Goal: Information Seeking & Learning: Check status

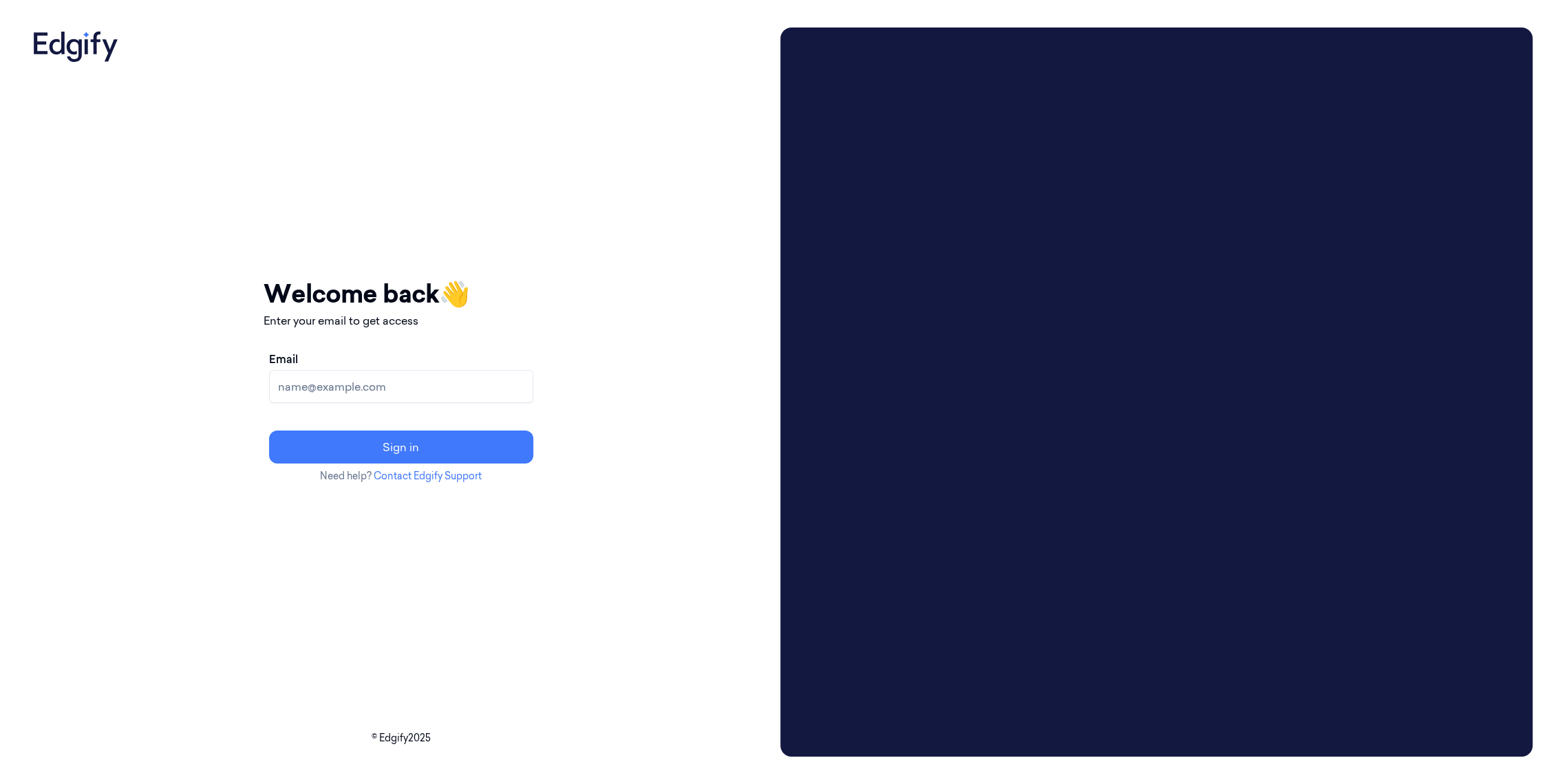
click at [298, 364] on label "Email" at bounding box center [283, 359] width 29 height 16
click at [332, 370] on input "Email" at bounding box center [401, 386] width 264 height 33
click at [333, 387] on input "Email" at bounding box center [401, 386] width 264 height 33
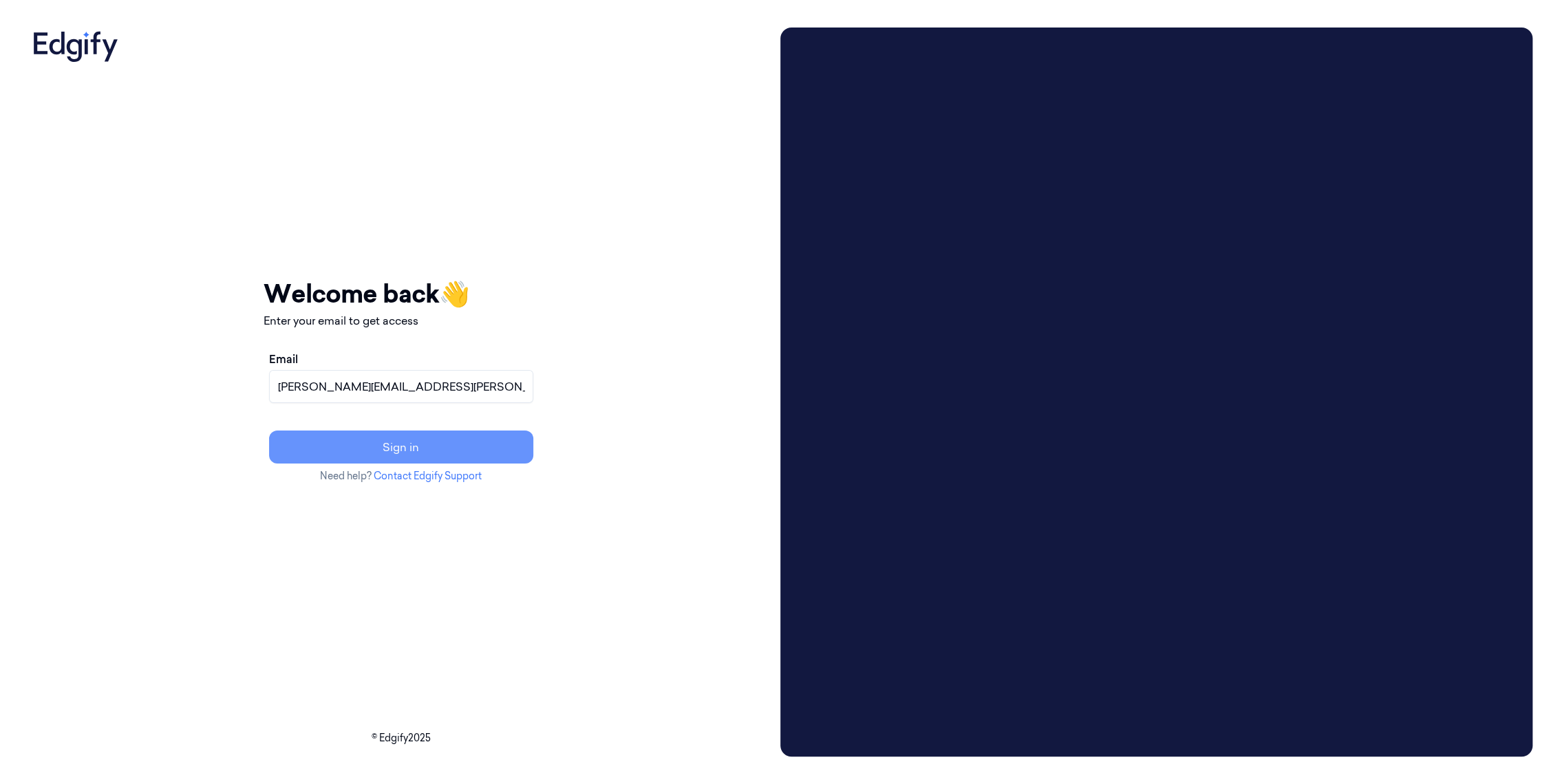
type input "[PERSON_NAME][EMAIL_ADDRESS][PERSON_NAME][DOMAIN_NAME]"
click at [407, 446] on button "Sign in" at bounding box center [401, 447] width 264 height 33
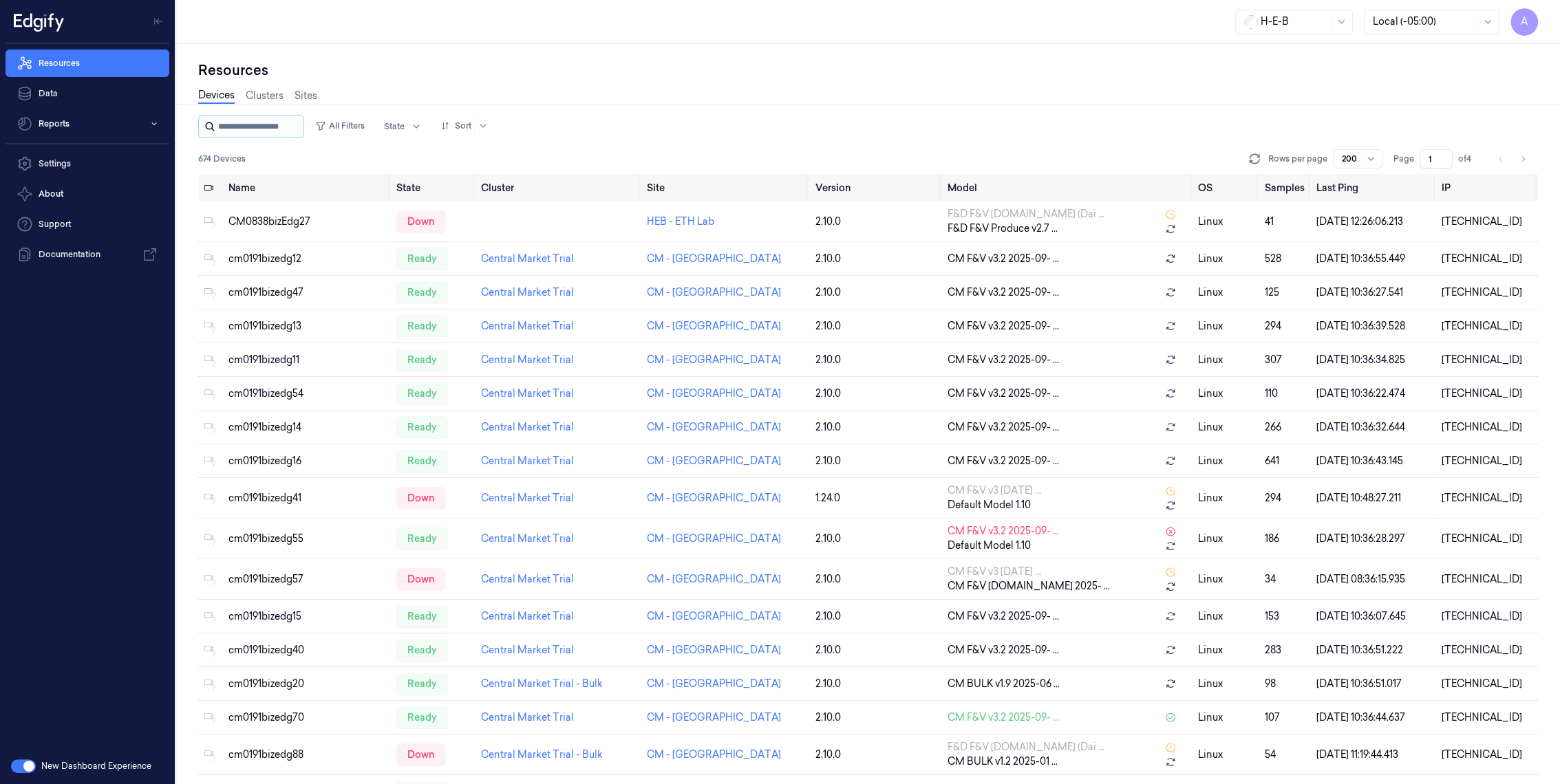
click at [243, 129] on input "string" at bounding box center [260, 126] width 82 height 22
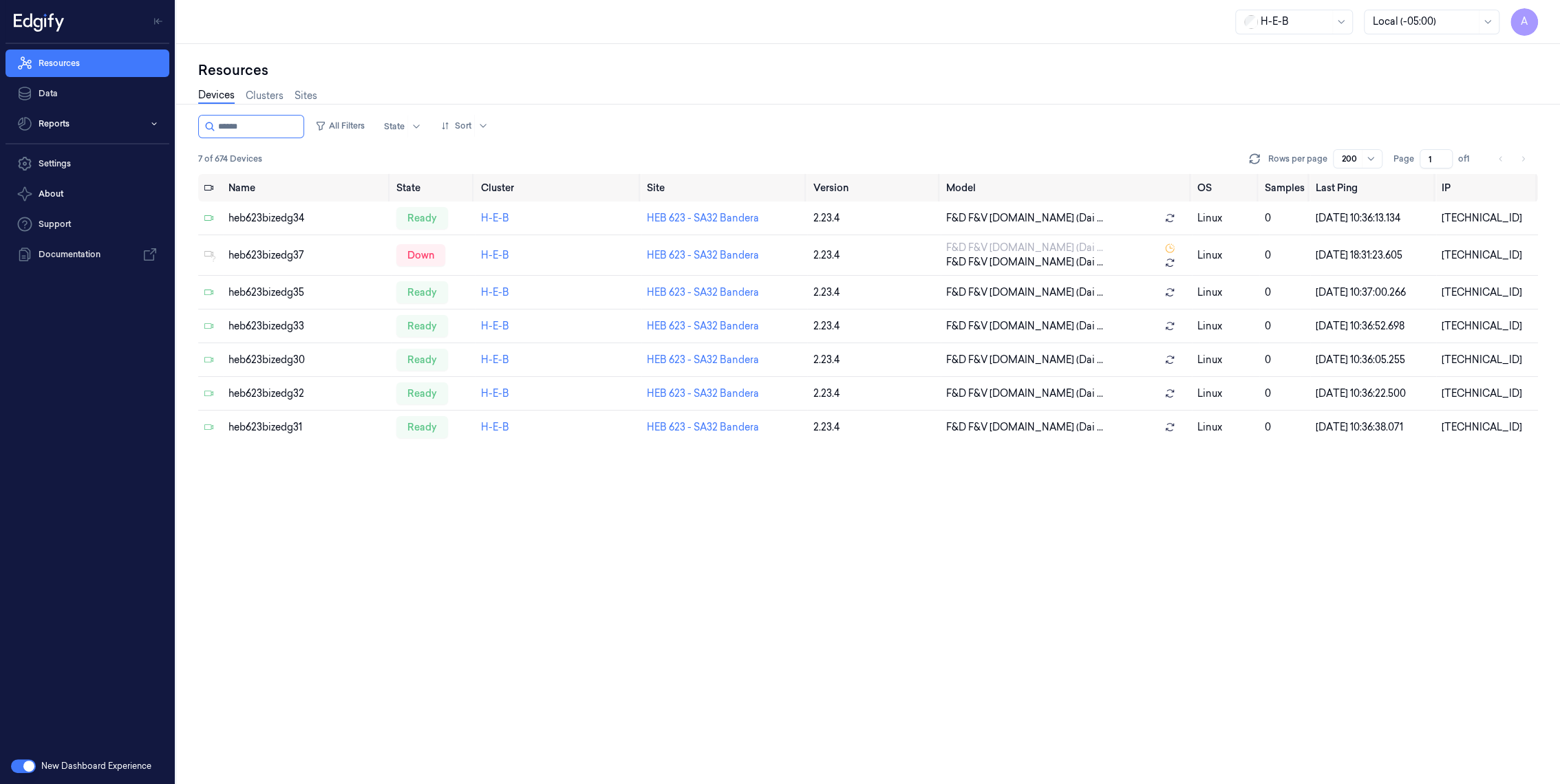
type input "******"
click at [85, 123] on button "Reports" at bounding box center [87, 123] width 164 height 28
click at [87, 173] on link "HEB F&D Impact" at bounding box center [99, 178] width 142 height 23
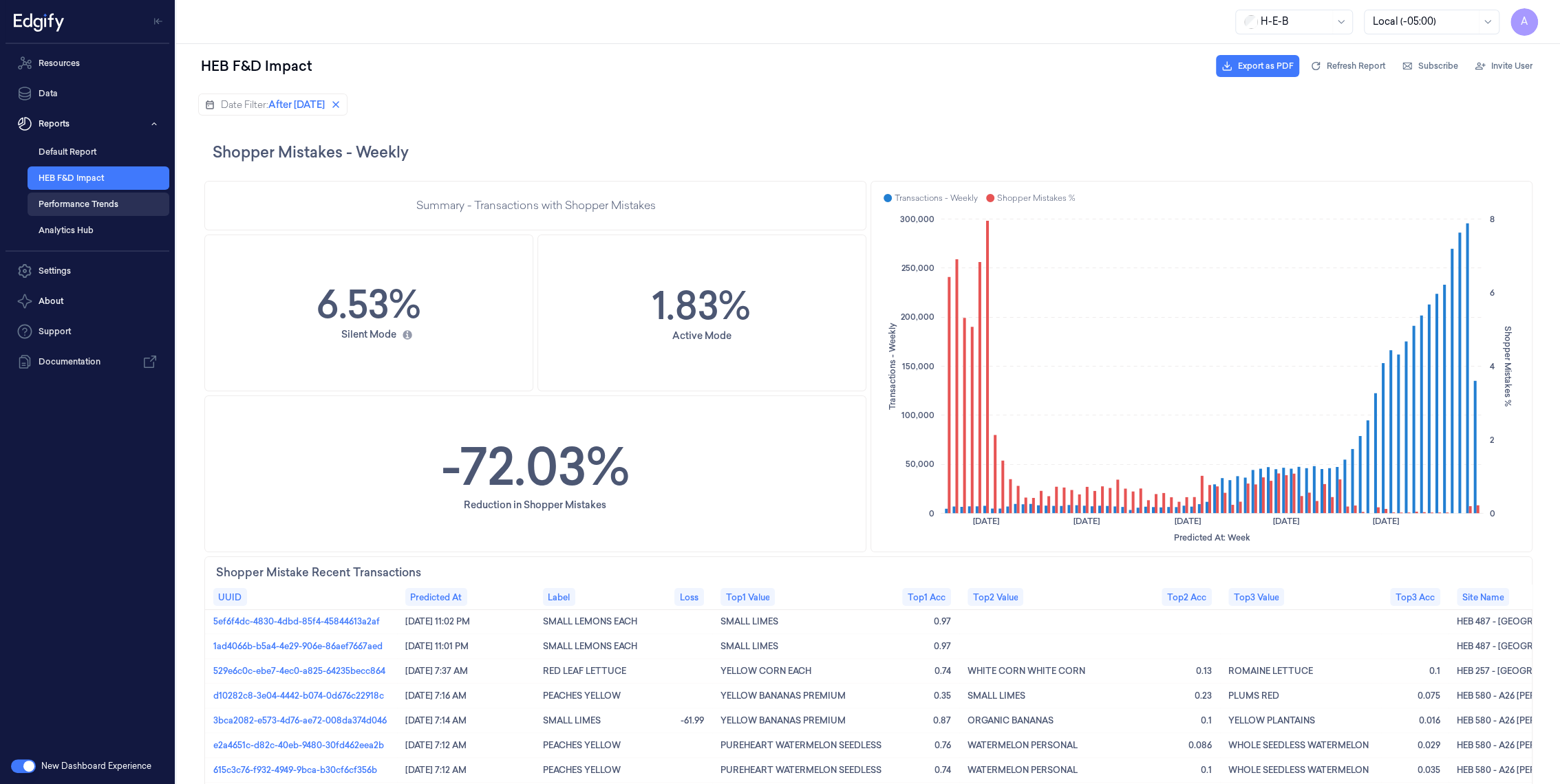
click at [90, 204] on link "Performance Trends" at bounding box center [99, 204] width 142 height 23
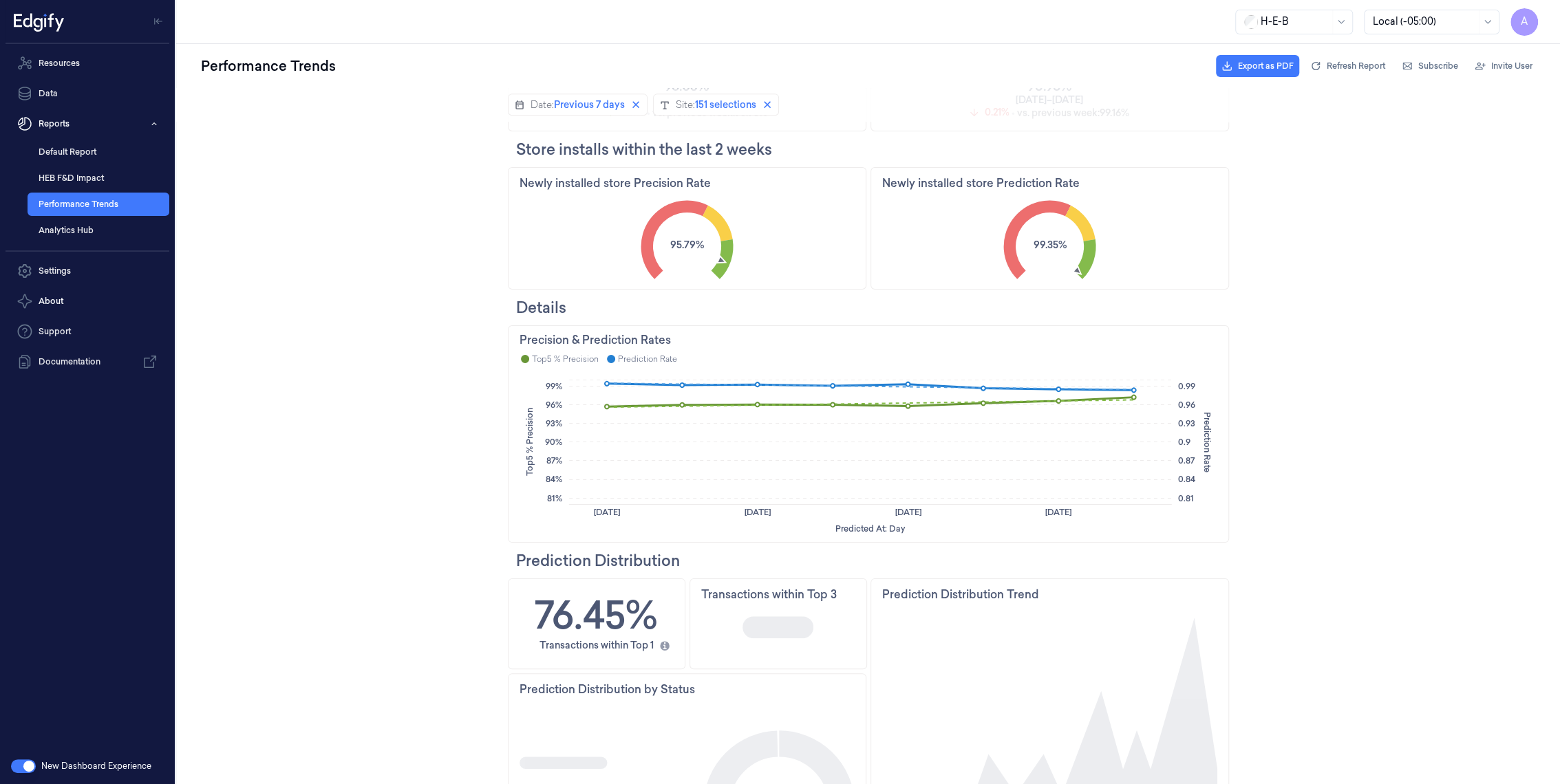
scroll to position [829, 0]
